Goal: Transaction & Acquisition: Purchase product/service

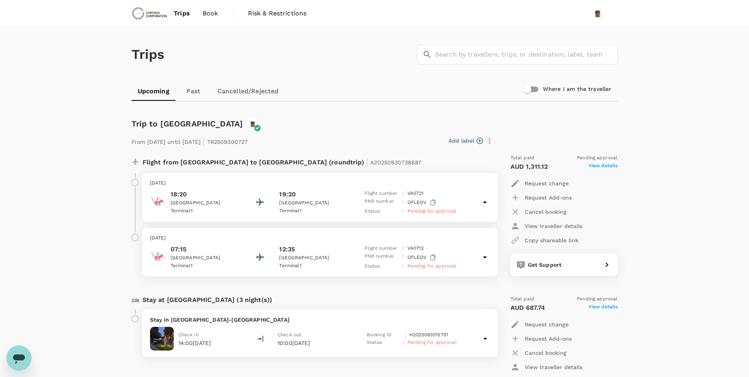
click at [605, 164] on span "View details" at bounding box center [603, 166] width 29 height 9
click at [491, 141] on icon "button" at bounding box center [489, 140] width 9 height 9
click at [714, 212] on div at bounding box center [377, 188] width 755 height 377
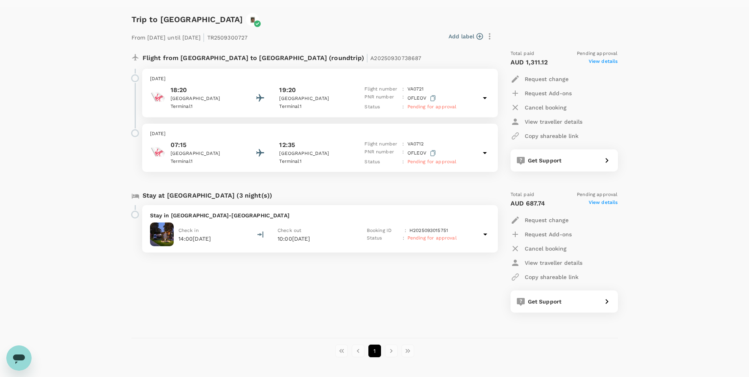
scroll to position [92, 0]
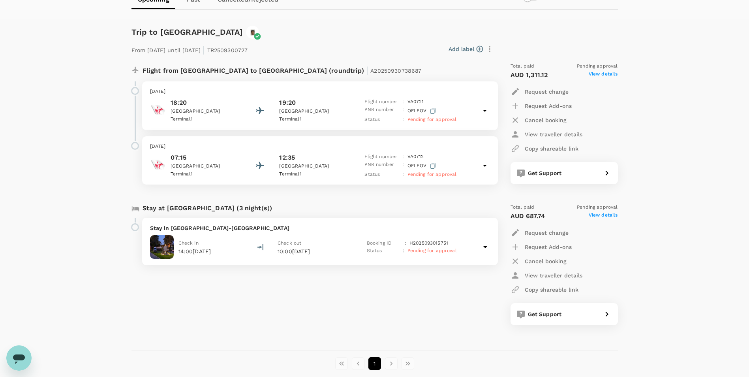
click at [611, 71] on span "View details" at bounding box center [603, 74] width 29 height 9
drag, startPoint x: 466, startPoint y: 215, endPoint x: 407, endPoint y: 219, distance: 58.9
drag, startPoint x: 407, startPoint y: 219, endPoint x: 424, endPoint y: 219, distance: 16.6
copy p "PC252 Max6 Upgrade"
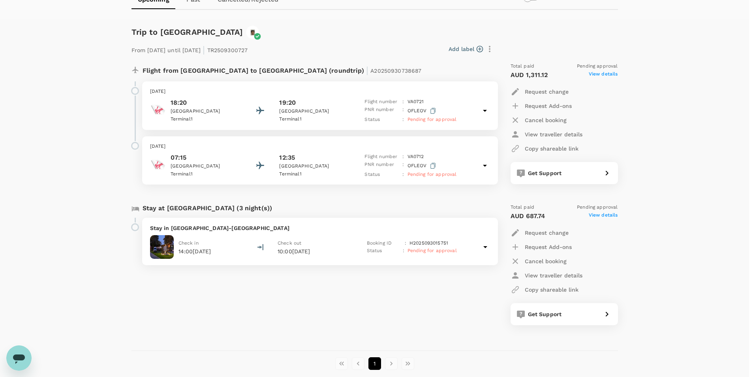
click at [541, 90] on p "Request change" at bounding box center [547, 92] width 44 height 8
click at [532, 26] on li "Change travel dates" at bounding box center [554, 19] width 88 height 14
drag, startPoint x: 552, startPoint y: 121, endPoint x: 629, endPoint y: 109, distance: 77.9
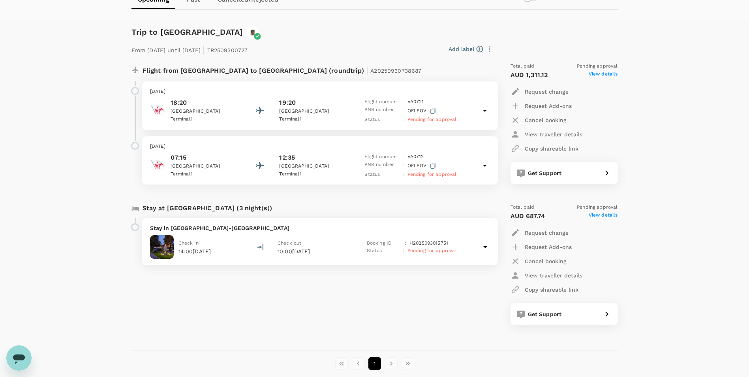
click at [629, 109] on div "Trips ​ ​ Upcoming Past Cancelled/Rejected Where I am the traveller Trip to [GE…" at bounding box center [374, 165] width 749 height 459
click at [572, 132] on p "View traveller details" at bounding box center [554, 134] width 58 height 8
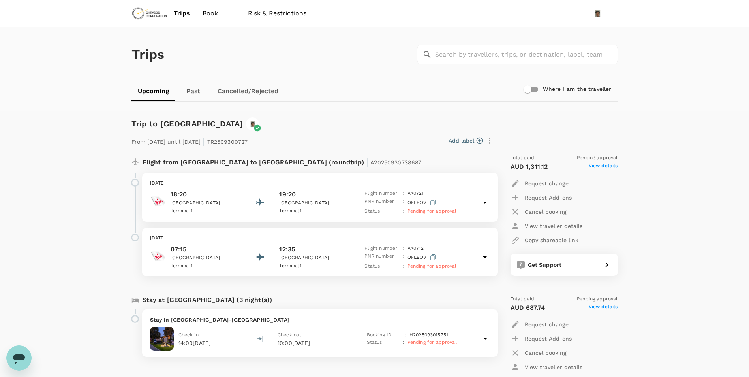
click at [205, 14] on span "Book" at bounding box center [210, 13] width 16 height 9
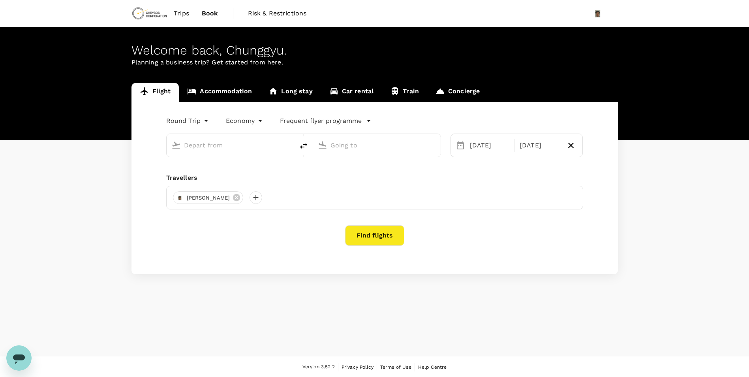
type input "Adelaide (ADL)"
type input "[GEOGRAPHIC_DATA], [GEOGRAPHIC_DATA] (any)"
type input "Adelaide (ADL)"
type input "[GEOGRAPHIC_DATA], [GEOGRAPHIC_DATA] (any)"
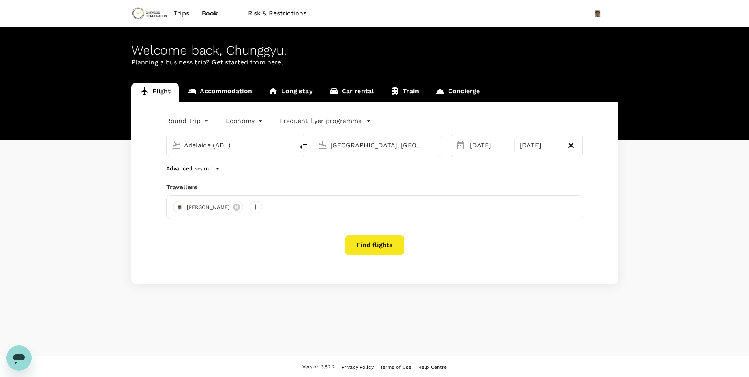
click at [366, 245] on button "Find flights" at bounding box center [374, 244] width 59 height 21
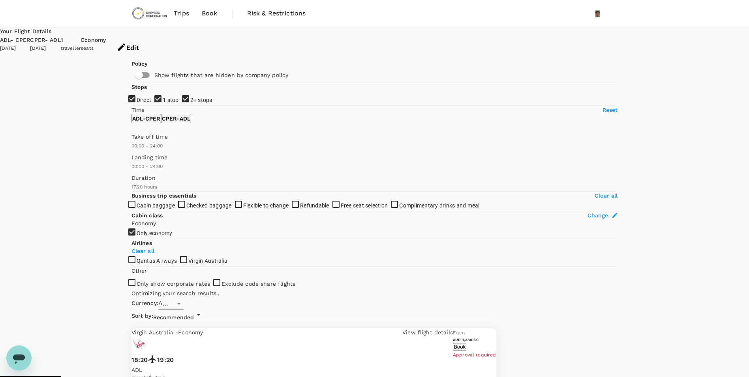
click at [466, 343] on button "Book" at bounding box center [459, 346] width 13 height 7
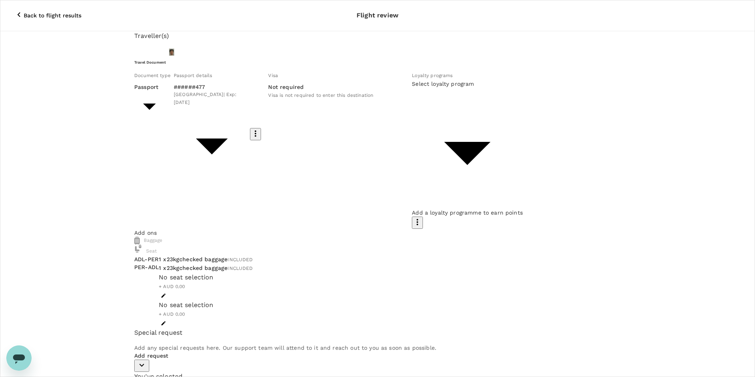
click at [324, 150] on body "Back to flight results Flight review Traveller(s) Traveller 1 : [GEOGRAPHIC_DAT…" at bounding box center [377, 358] width 755 height 717
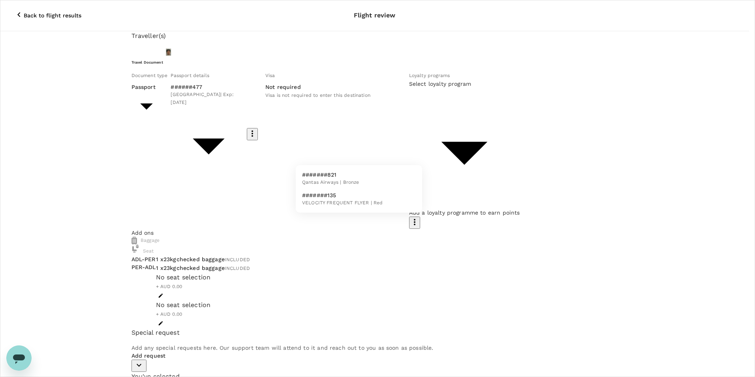
click at [334, 202] on span "VELOCITY FREQUENT FLYER | Red" at bounding box center [342, 203] width 81 height 8
type input "627f4be5-f1c9-4bcd-b8af-792fbcafb655"
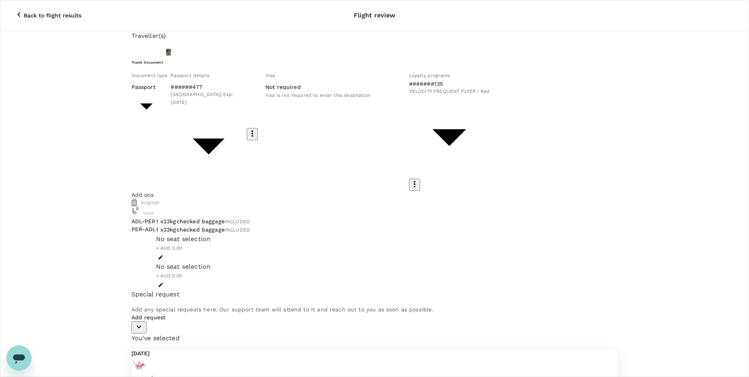
type input "9c4289b1-14a3-4119-8736-521306e5ca8f"
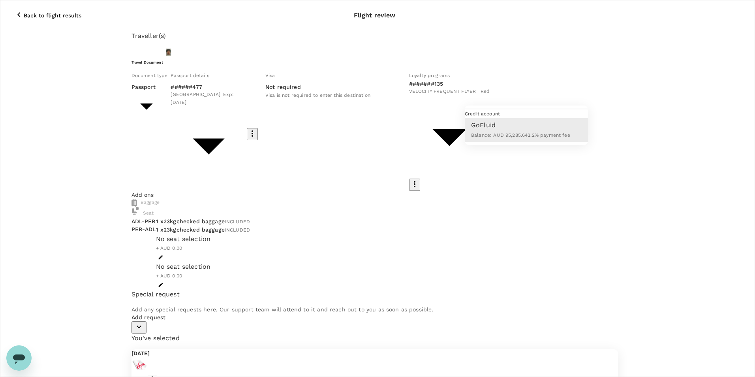
drag, startPoint x: 514, startPoint y: 90, endPoint x: 460, endPoint y: 105, distance: 56.2
click at [512, 90] on div at bounding box center [377, 188] width 755 height 377
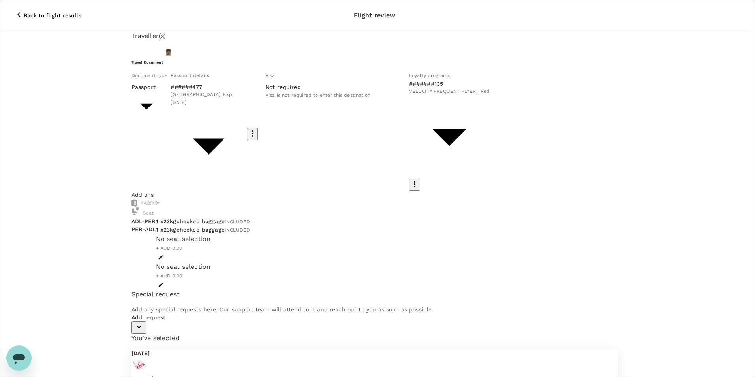
click at [24, 11] on p "Back to flight results" at bounding box center [53, 15] width 58 height 8
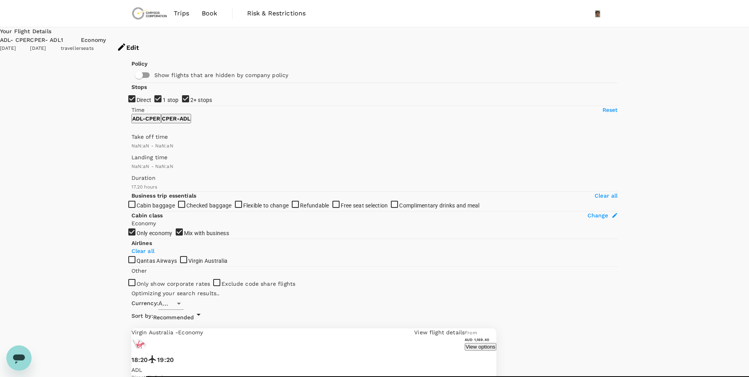
type input "1440"
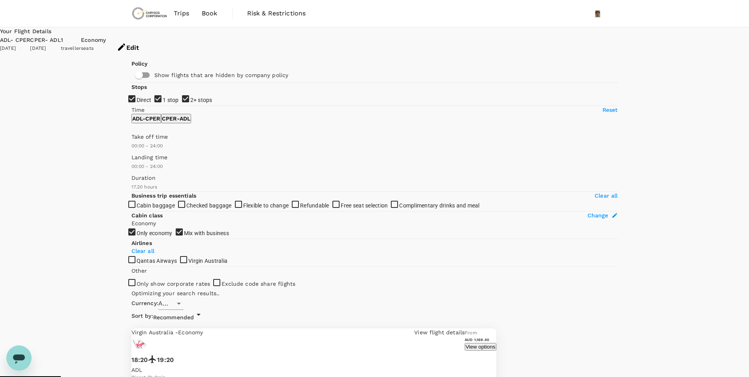
click at [181, 17] on span "Trips" at bounding box center [181, 13] width 15 height 9
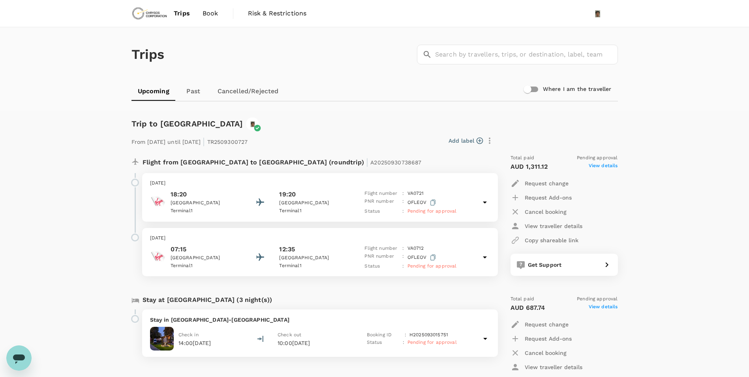
click at [455, 138] on button "Add label" at bounding box center [465, 141] width 34 height 8
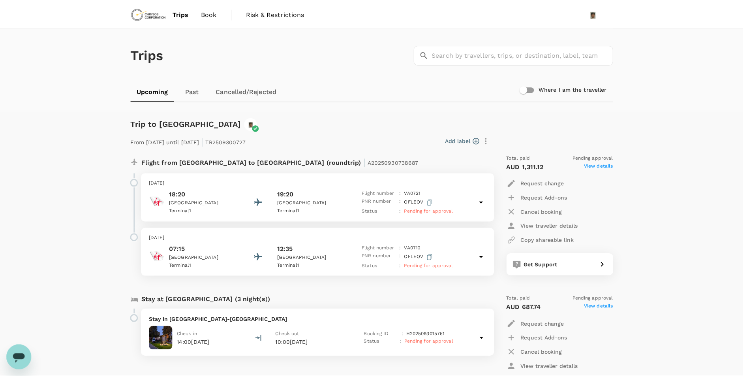
scroll to position [39, 0]
type input "max"
click at [321, 211] on input "checkbox" at bounding box center [377, 188] width 755 height 377
checkbox input "true"
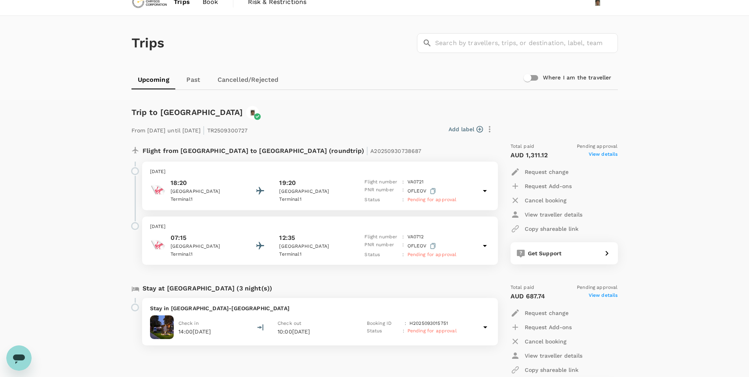
scroll to position [0, 0]
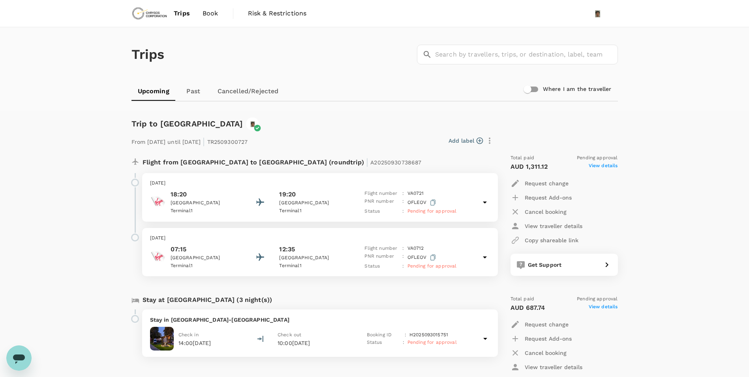
click at [473, 140] on button "Add label" at bounding box center [465, 141] width 34 height 8
type input "max6"
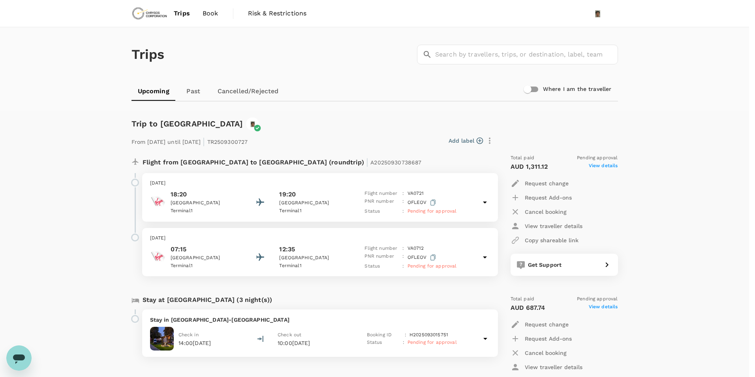
click at [366, 101] on hr at bounding box center [374, 101] width 486 height 1
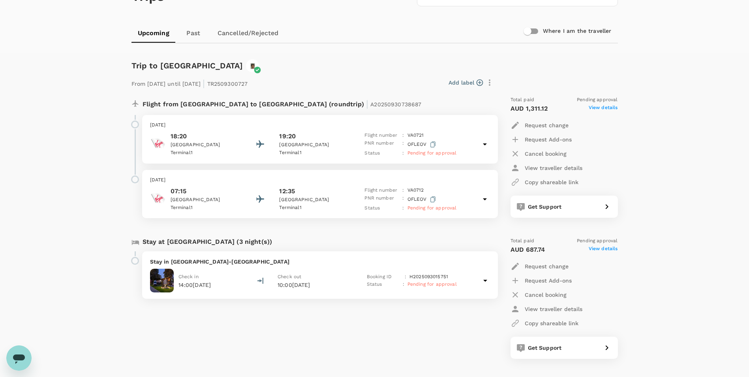
scroll to position [131, 0]
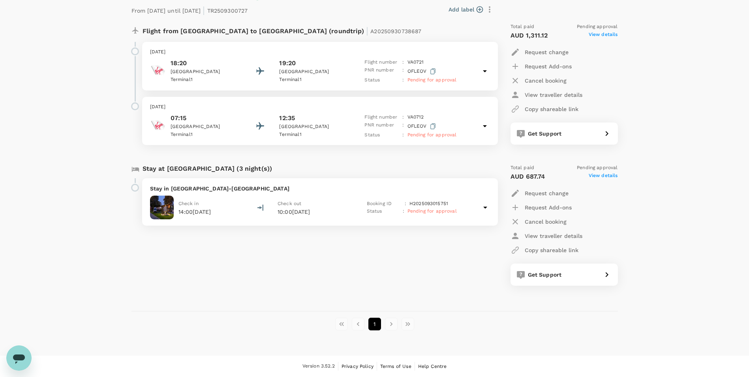
click at [481, 163] on div "Stay at [GEOGRAPHIC_DATA] (3 night(s))" at bounding box center [309, 167] width 369 height 21
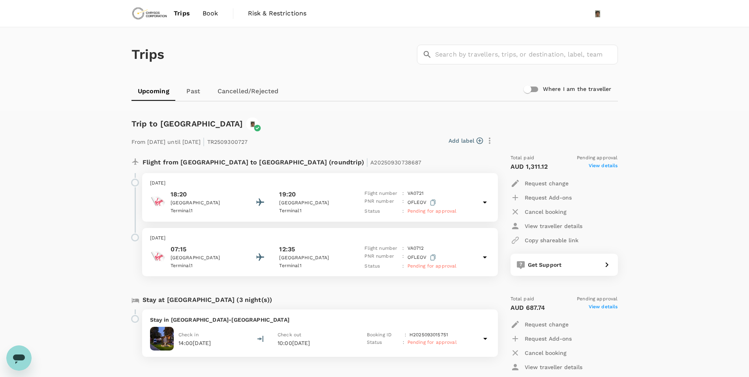
click at [489, 143] on icon "button" at bounding box center [490, 140] width 2 height 6
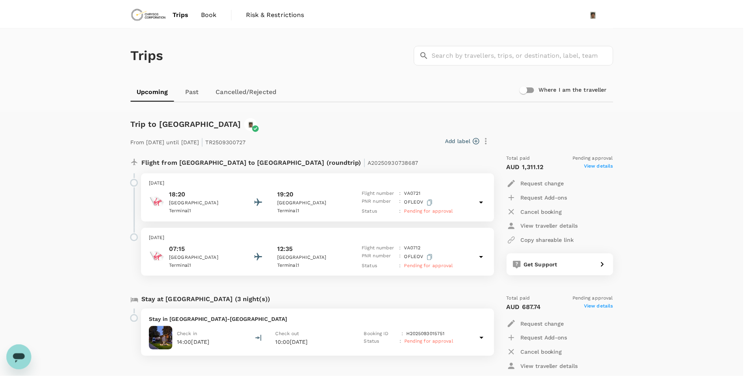
scroll to position [158, 0]
click at [321, 175] on input "checkbox" at bounding box center [377, 188] width 755 height 377
checkbox input "true"
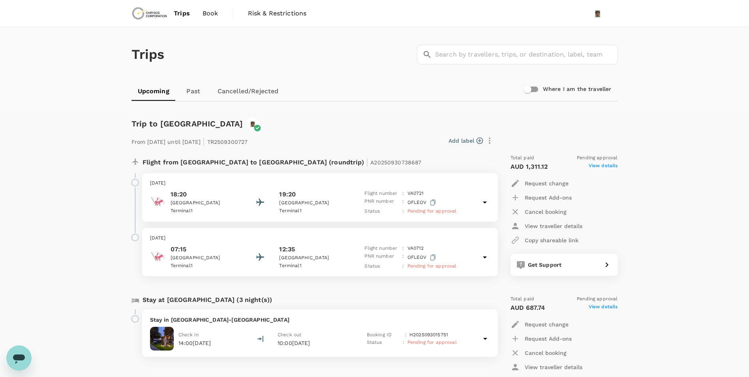
click at [325, 168] on div "Flight from [GEOGRAPHIC_DATA] to [GEOGRAPHIC_DATA] (roundtrip) | A20250930738687" at bounding box center [312, 163] width 363 height 19
click at [180, 94] on link "Past" at bounding box center [194, 91] width 36 height 19
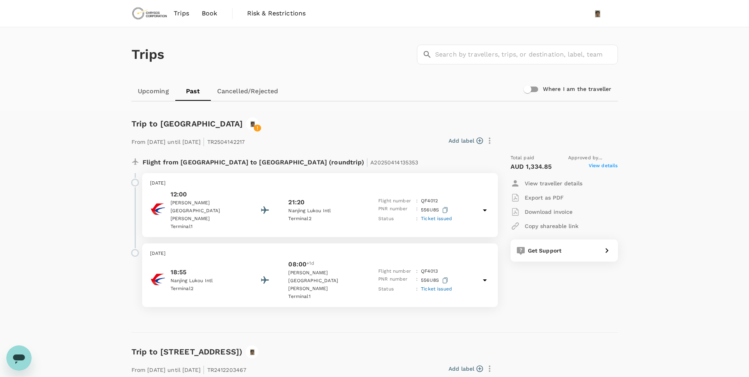
click at [159, 88] on link "Upcoming" at bounding box center [153, 91] width 44 height 19
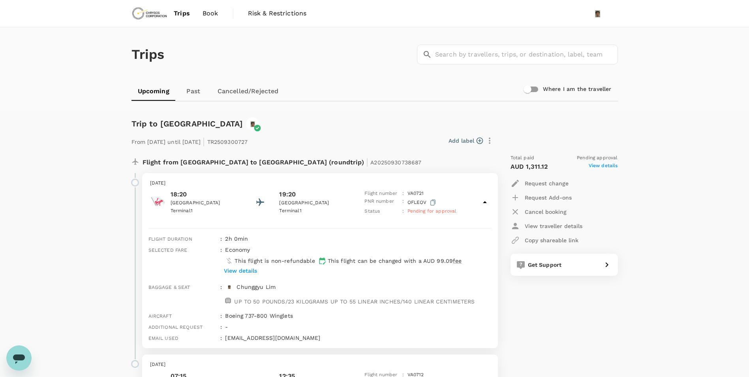
click at [168, 88] on link "Upcoming" at bounding box center [153, 91] width 44 height 19
click at [177, 15] on span "Trips" at bounding box center [182, 13] width 16 height 9
click at [142, 15] on img at bounding box center [149, 13] width 36 height 17
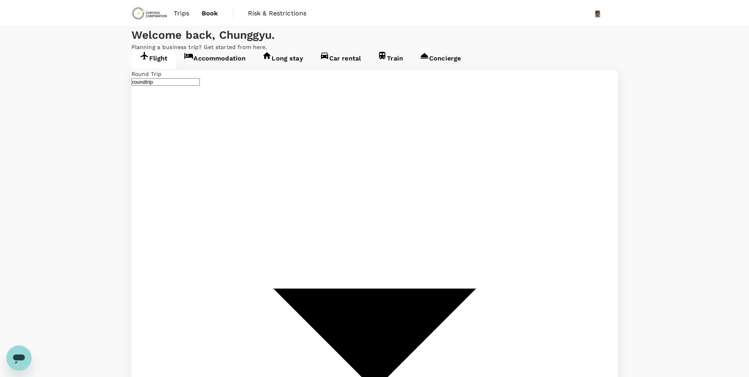
type input "Adelaide (ADL)"
type input "[GEOGRAPHIC_DATA], [GEOGRAPHIC_DATA] (any)"
type input "Adelaide (ADL)"
type input "[GEOGRAPHIC_DATA], [GEOGRAPHIC_DATA] (any)"
